Goal: Entertainment & Leisure: Consume media (video, audio)

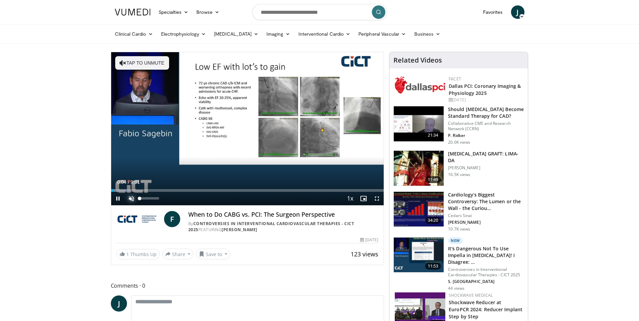
click at [132, 197] on span "Video Player" at bounding box center [131, 198] width 13 height 13
